Goal: Communication & Community: Connect with others

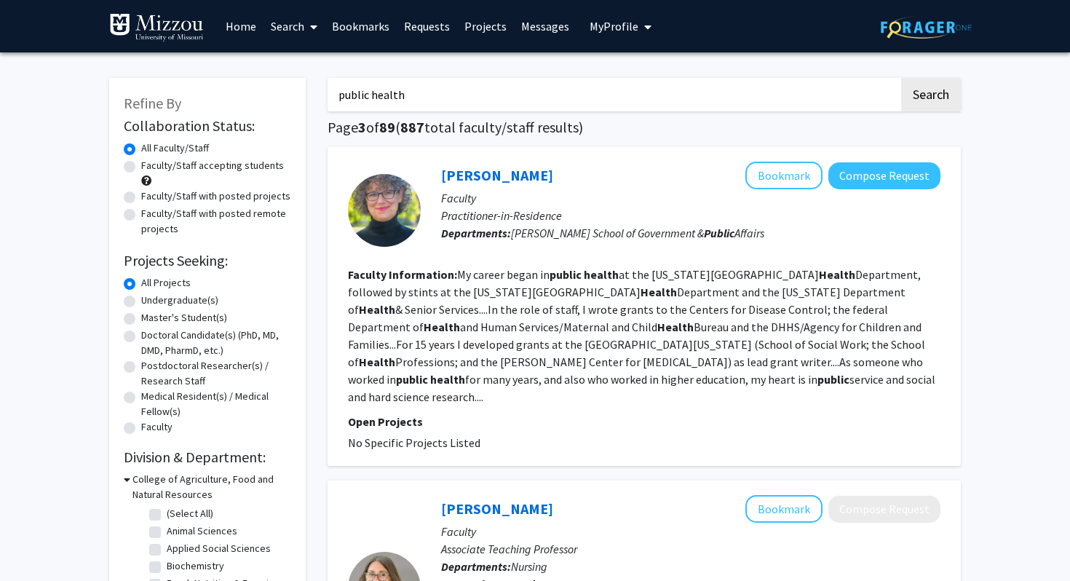
click at [514, 34] on link "Messages" at bounding box center [545, 26] width 63 height 51
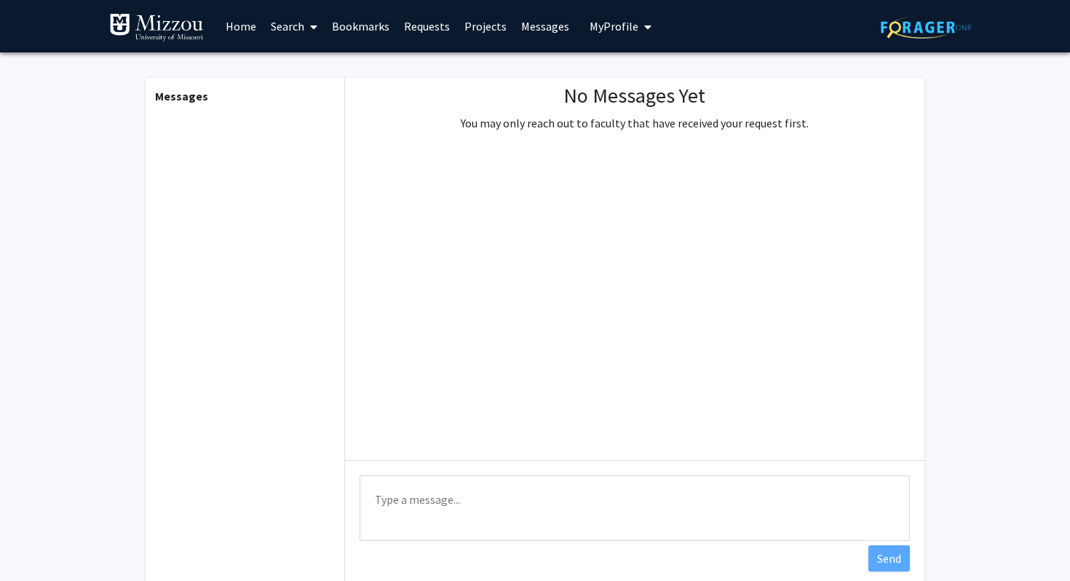
click at [516, 28] on link "Messages" at bounding box center [545, 26] width 63 height 51
click at [539, 23] on link "Messages" at bounding box center [545, 26] width 63 height 51
click at [237, 23] on link "Home" at bounding box center [240, 26] width 45 height 51
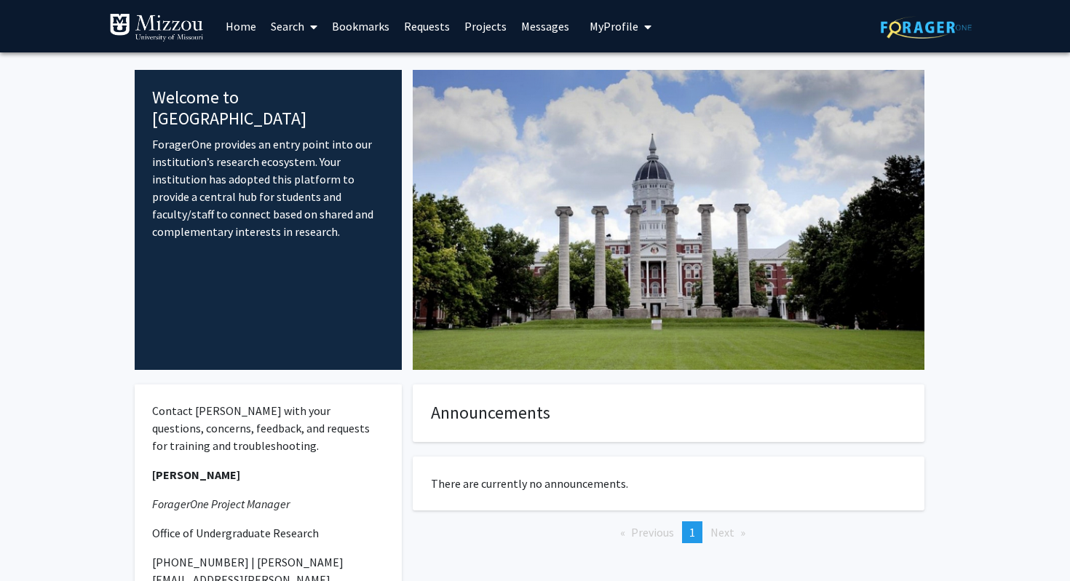
click at [621, 26] on span "My Profile" at bounding box center [613, 26] width 49 height 15
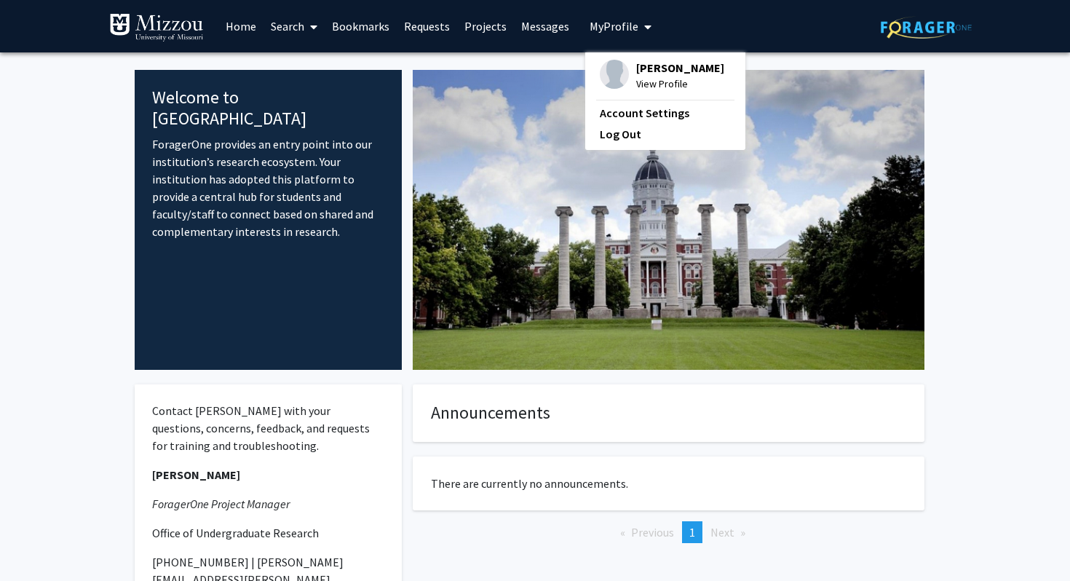
click at [640, 80] on span "View Profile" at bounding box center [680, 84] width 88 height 16
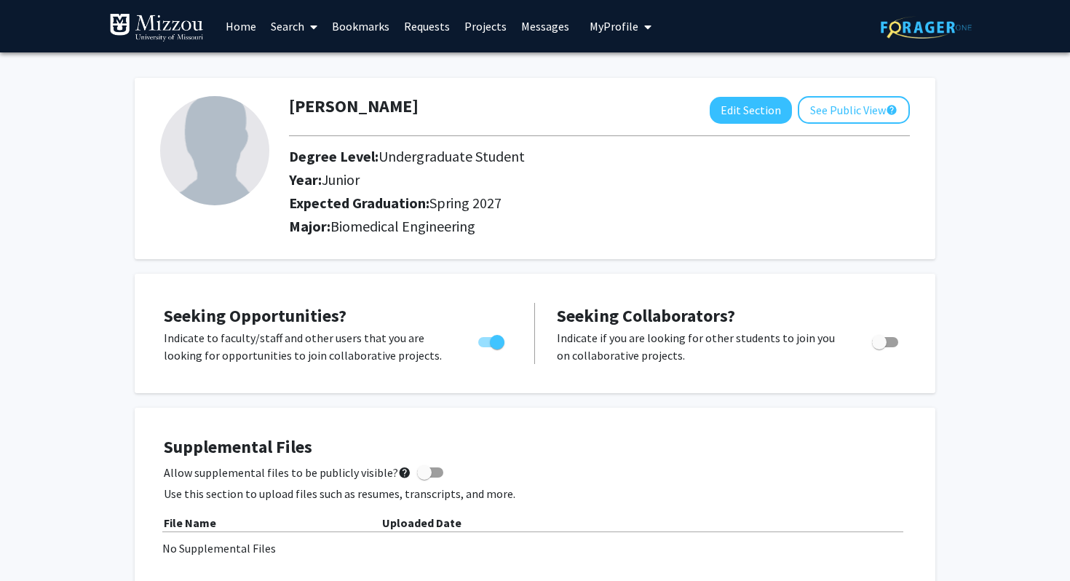
click at [544, 23] on link "Messages" at bounding box center [545, 26] width 63 height 51
